Goal: Task Accomplishment & Management: Manage account settings

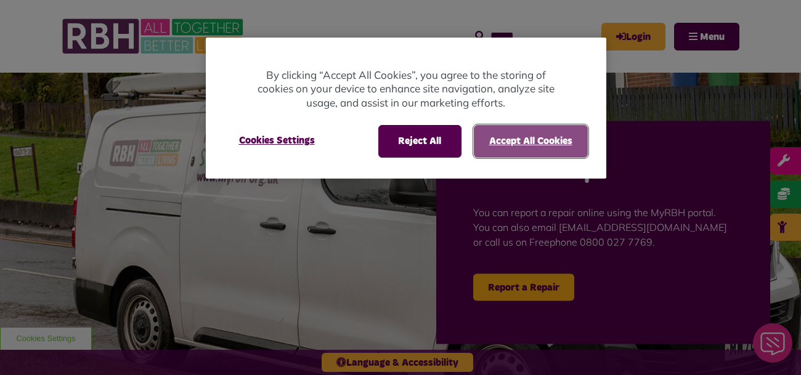
click at [511, 144] on button "Accept All Cookies" at bounding box center [531, 141] width 114 height 32
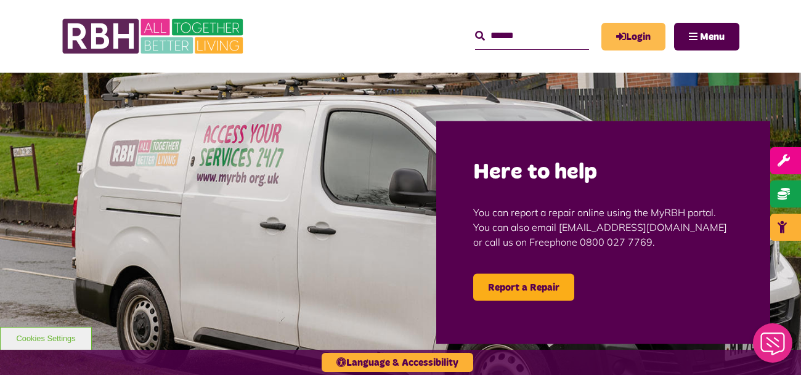
click at [636, 39] on link "Login" at bounding box center [633, 37] width 64 height 28
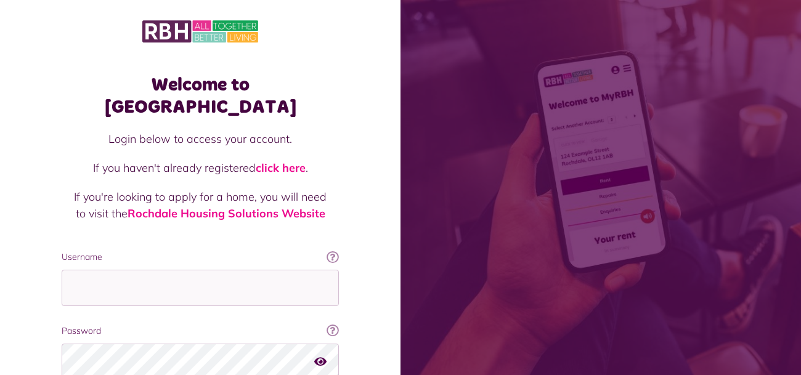
scroll to position [97, 0]
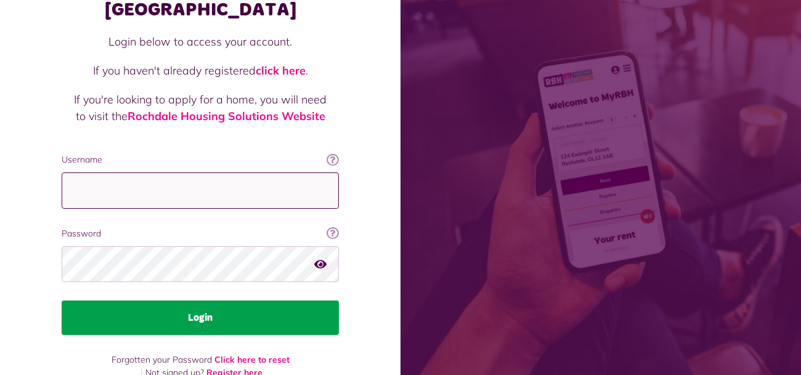
type input "**********"
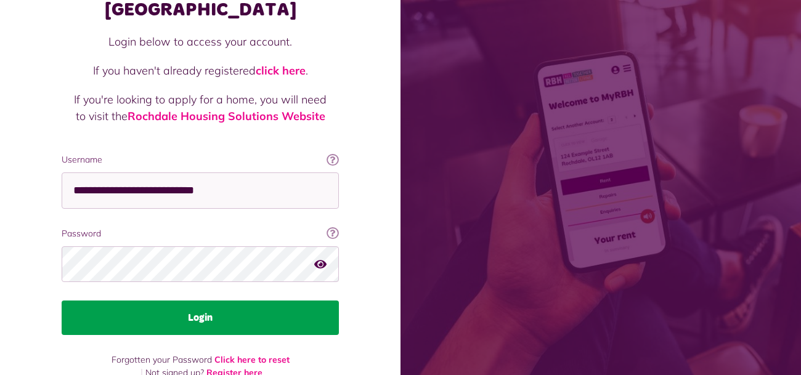
click at [225, 301] on button "Login" at bounding box center [200, 318] width 277 height 35
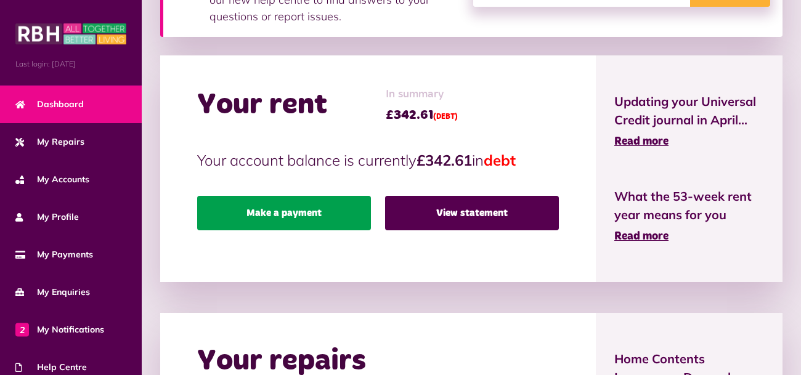
scroll to position [276, 0]
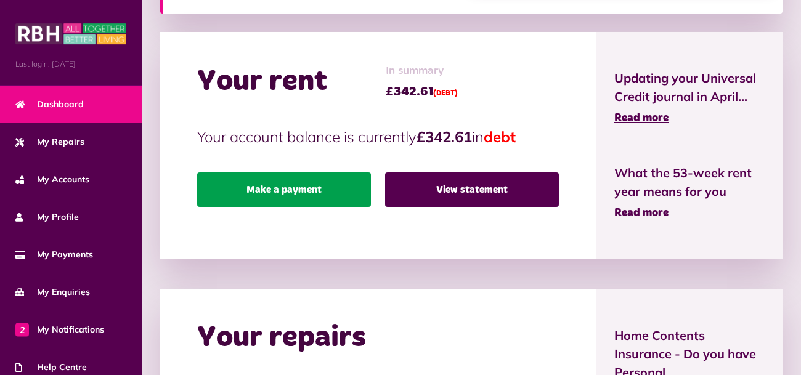
click at [286, 184] on link "Make a payment" at bounding box center [284, 190] width 174 height 35
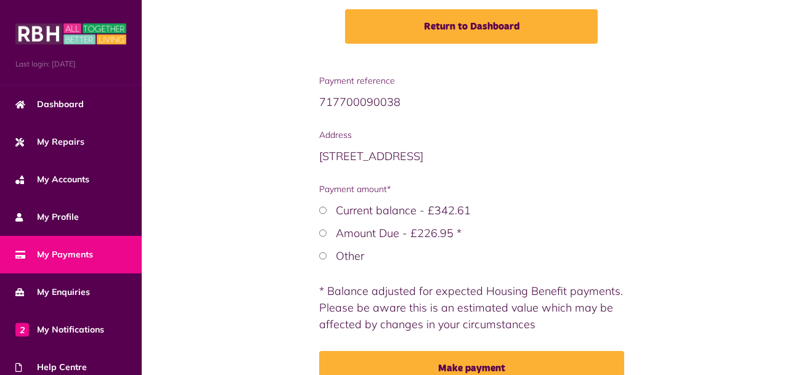
scroll to position [206, 0]
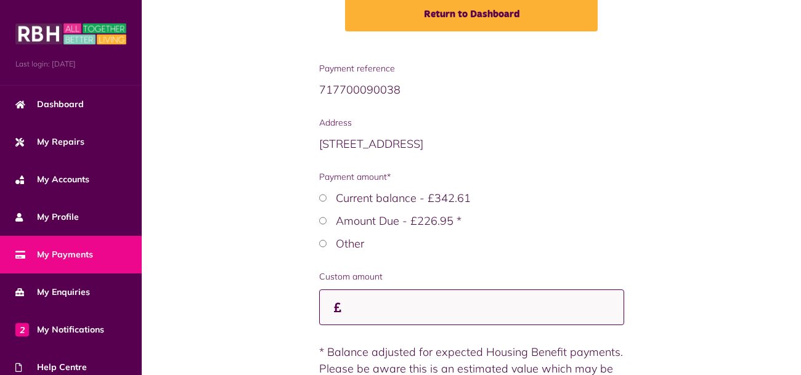
click at [373, 301] on input "Custom amount" at bounding box center [471, 308] width 305 height 36
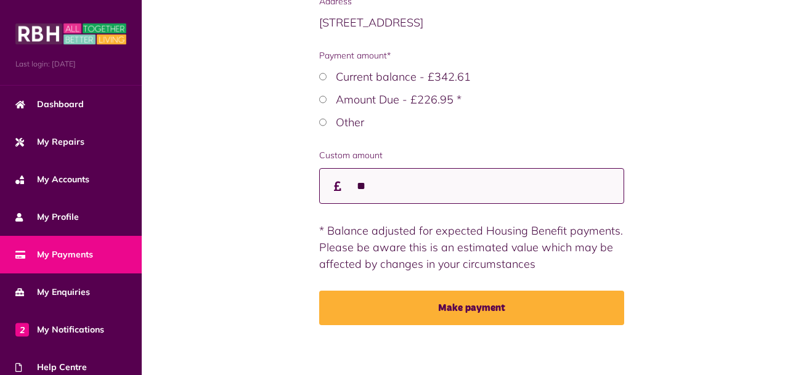
scroll to position [333, 0]
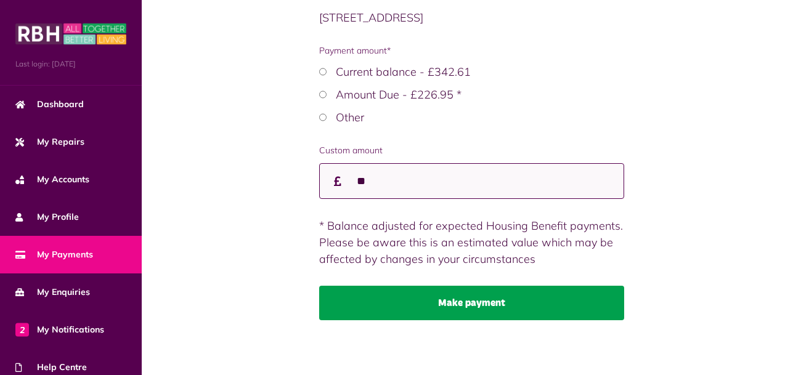
type input "**"
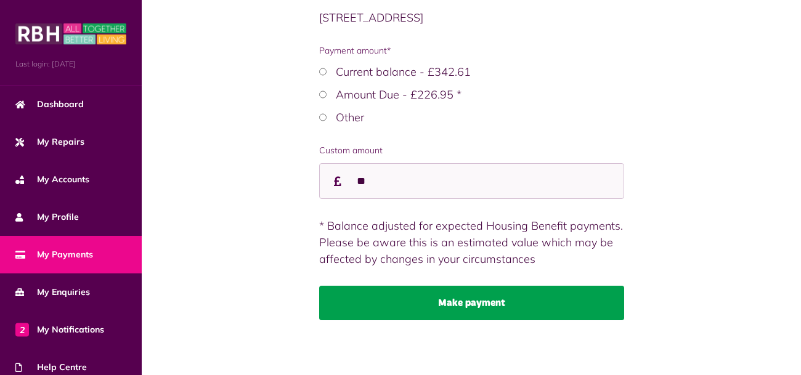
click at [474, 298] on button "Make payment" at bounding box center [471, 303] width 305 height 35
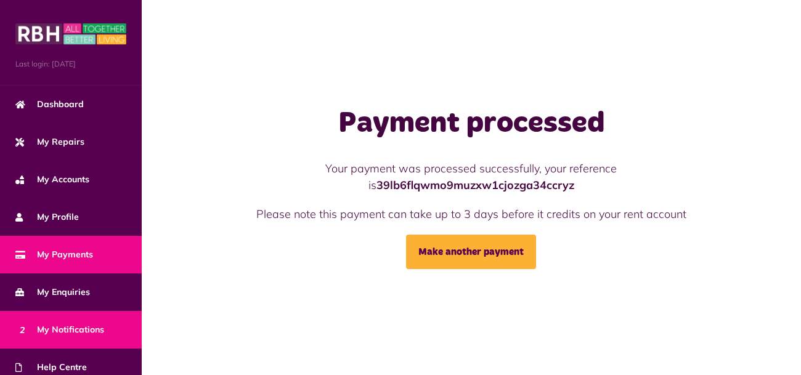
scroll to position [69, 0]
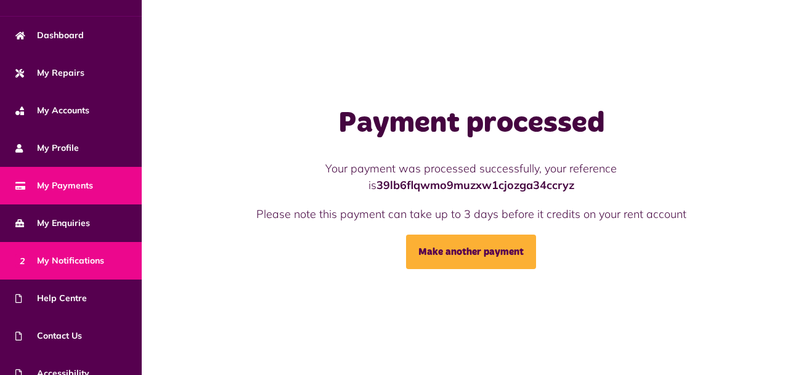
click at [59, 267] on link "2 My Notifications" at bounding box center [71, 261] width 142 height 38
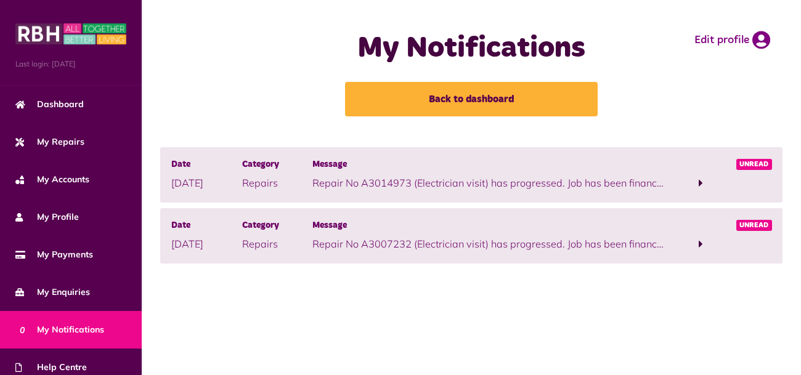
click at [701, 242] on span at bounding box center [701, 243] width 4 height 11
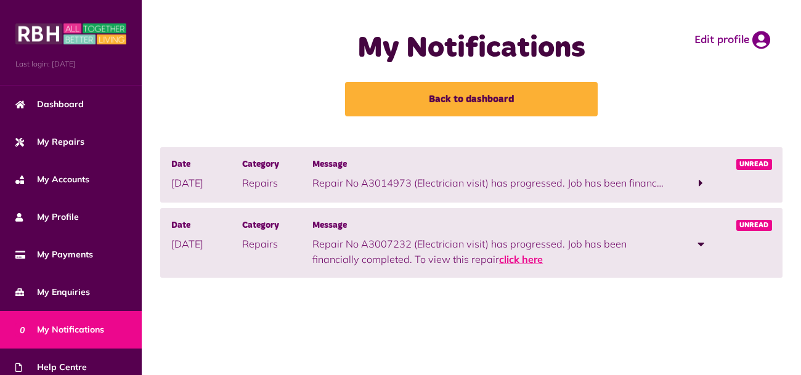
click at [534, 261] on link "click here" at bounding box center [521, 259] width 44 height 12
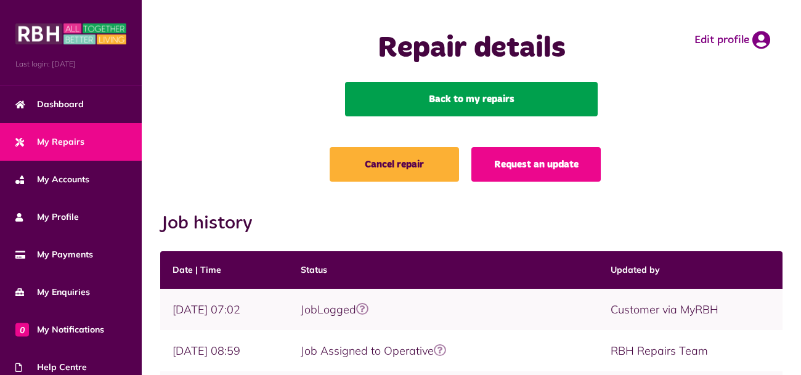
click at [465, 108] on link "Back to my repairs" at bounding box center [471, 99] width 253 height 35
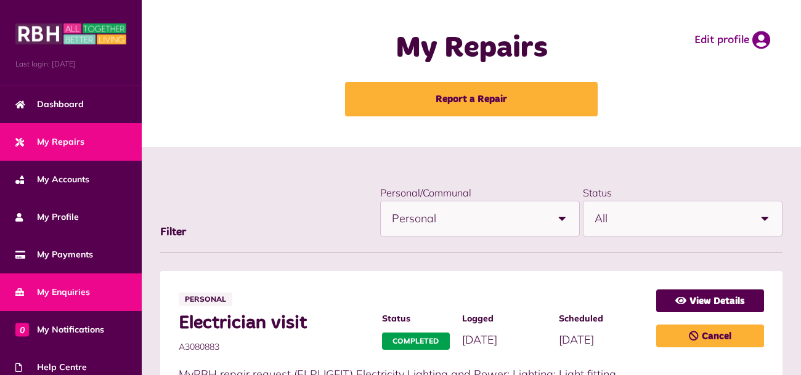
click at [83, 298] on span "My Enquiries" at bounding box center [52, 292] width 75 height 13
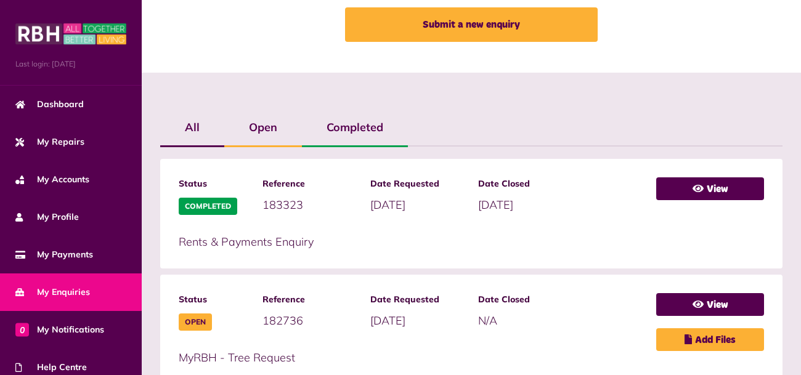
scroll to position [276, 0]
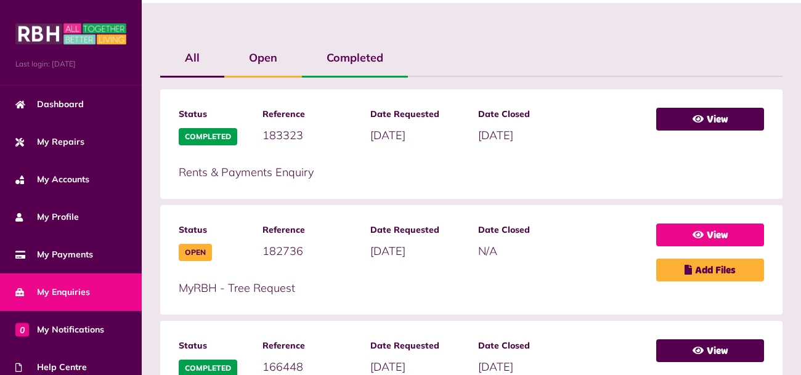
click at [713, 236] on link "View" at bounding box center [710, 235] width 108 height 23
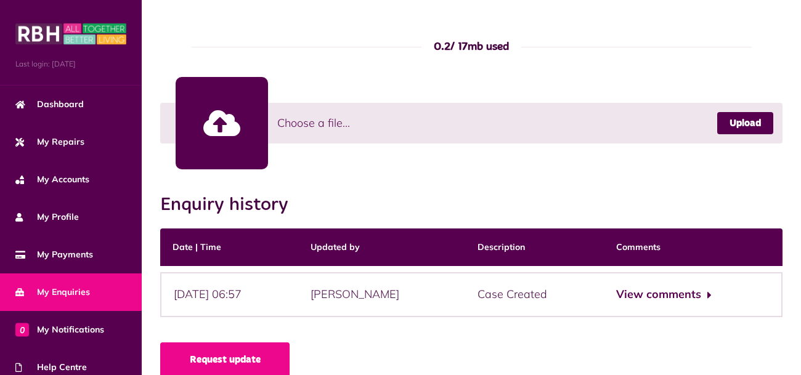
scroll to position [503, 0]
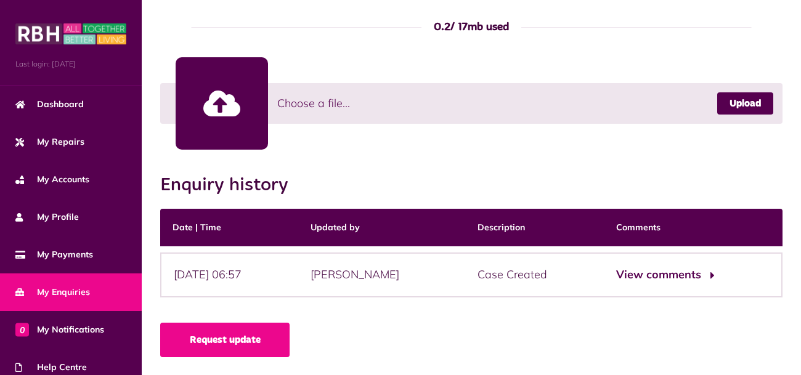
click at [658, 272] on button "View comments" at bounding box center [664, 275] width 96 height 18
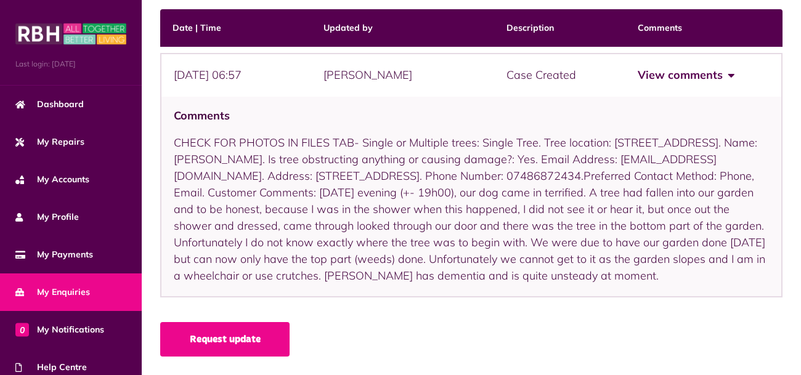
scroll to position [718, 0]
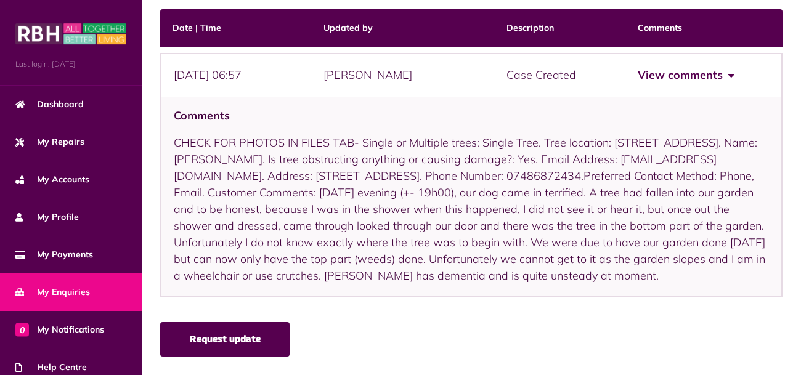
click at [236, 341] on link "Request update" at bounding box center [224, 339] width 129 height 35
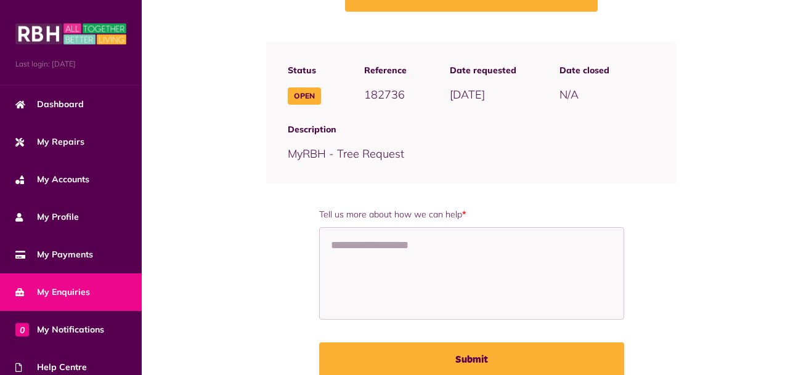
scroll to position [137, 0]
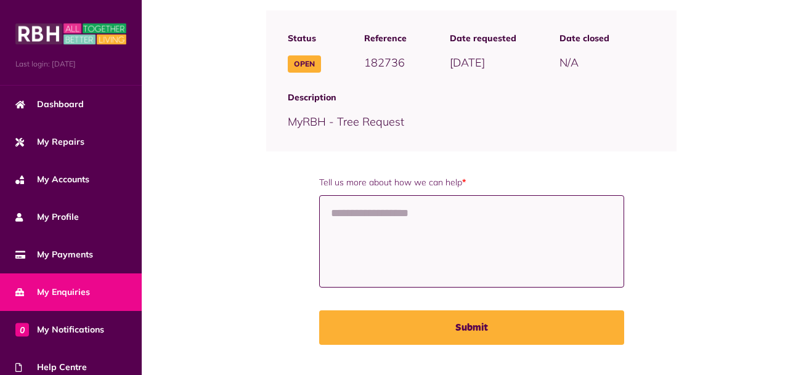
click at [382, 213] on textarea "Tell us more about how we can help *" at bounding box center [471, 241] width 305 height 92
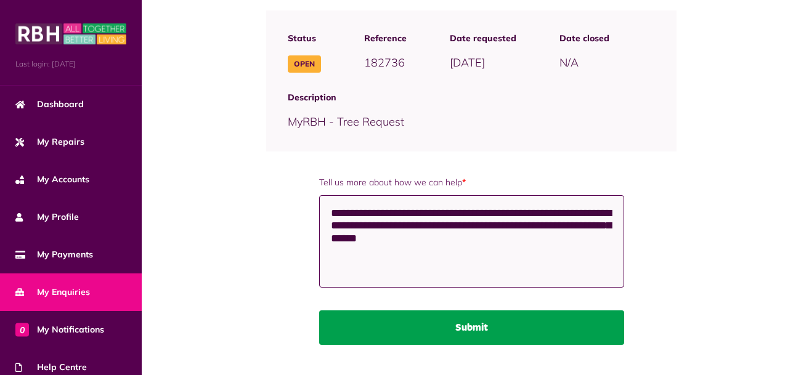
type textarea "**********"
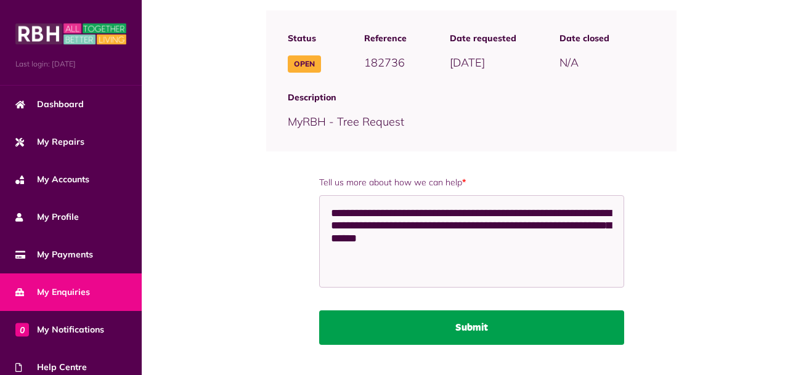
click at [474, 328] on button "Submit" at bounding box center [471, 328] width 305 height 35
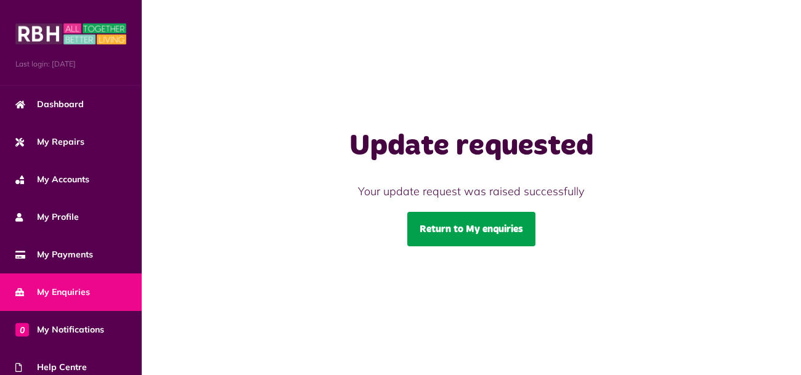
click at [450, 229] on link "Return to My enquiries" at bounding box center [471, 229] width 128 height 35
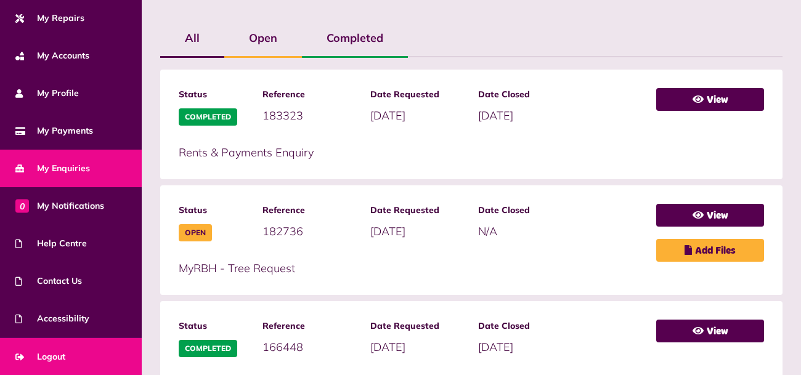
scroll to position [344, 0]
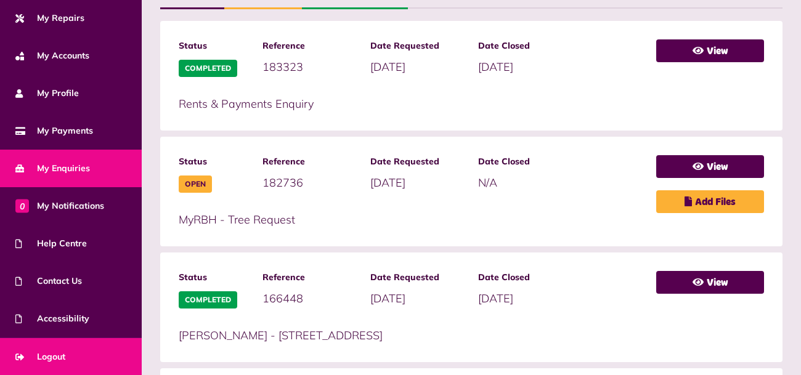
click at [40, 357] on span "Logout" at bounding box center [40, 357] width 50 height 13
